Goal: Task Accomplishment & Management: Use online tool/utility

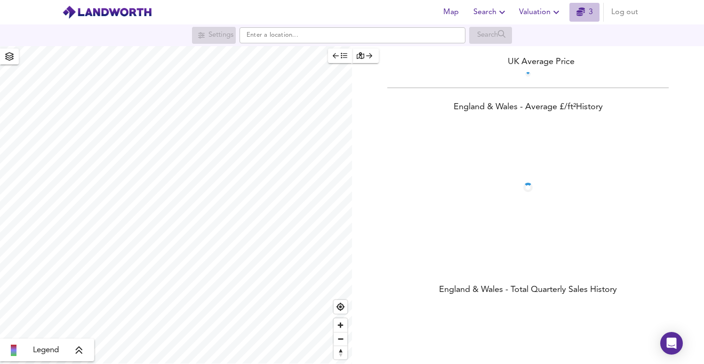
click at [573, 15] on span "3" at bounding box center [584, 12] width 30 height 13
click at [544, 11] on span "Valuation" at bounding box center [540, 12] width 43 height 13
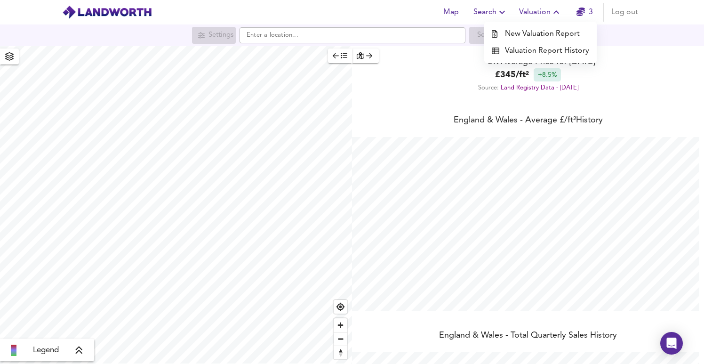
scroll to position [364, 704]
click at [540, 32] on li "New Valuation Report" at bounding box center [540, 33] width 112 height 17
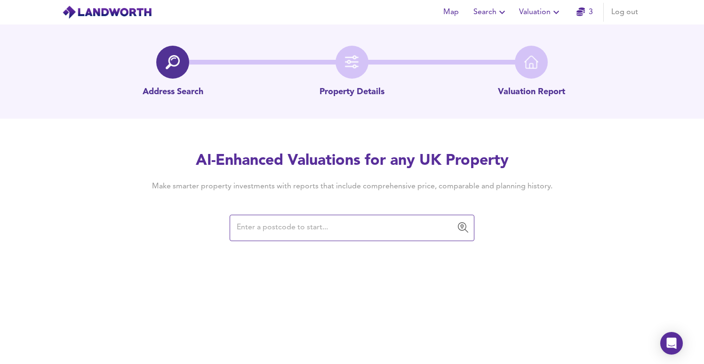
click at [247, 229] on input "text" at bounding box center [345, 228] width 222 height 18
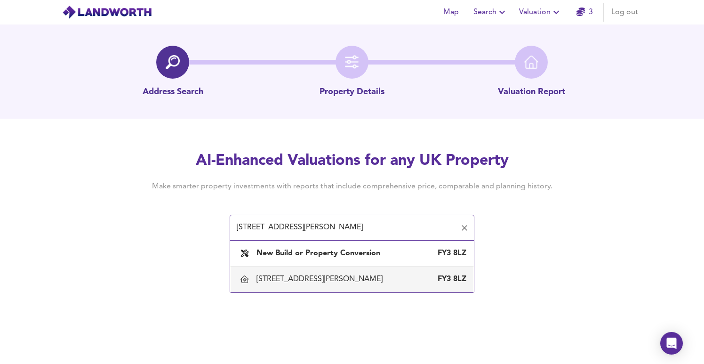
click at [326, 281] on div "[STREET_ADDRESS][PERSON_NAME]" at bounding box center [321, 279] width 130 height 10
type input "[STREET_ADDRESS][PERSON_NAME]"
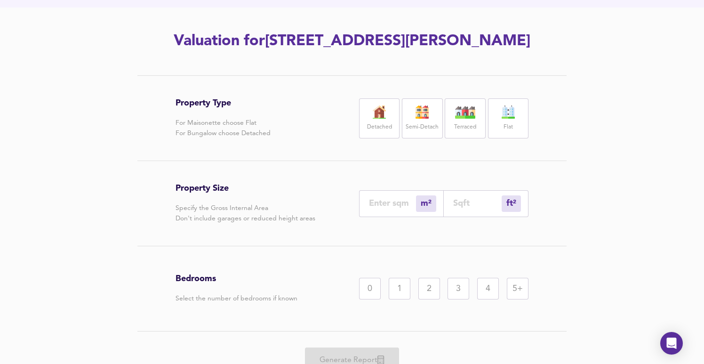
scroll to position [111, 0]
click at [376, 116] on img at bounding box center [380, 111] width 24 height 13
click at [517, 294] on div "5+" at bounding box center [518, 289] width 22 height 22
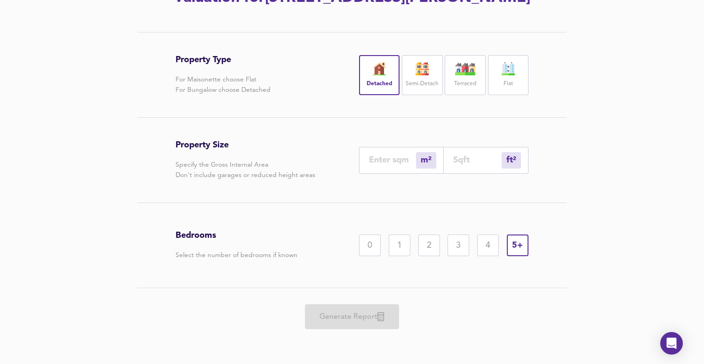
scroll to position [154, 0]
click at [394, 163] on input "number" at bounding box center [392, 160] width 47 height 10
click at [384, 204] on div "Bedrooms Select the number of bedrooms if known 0 1 2 3 4 5+" at bounding box center [352, 245] width 353 height 85
